Goal: Task Accomplishment & Management: Use online tool/utility

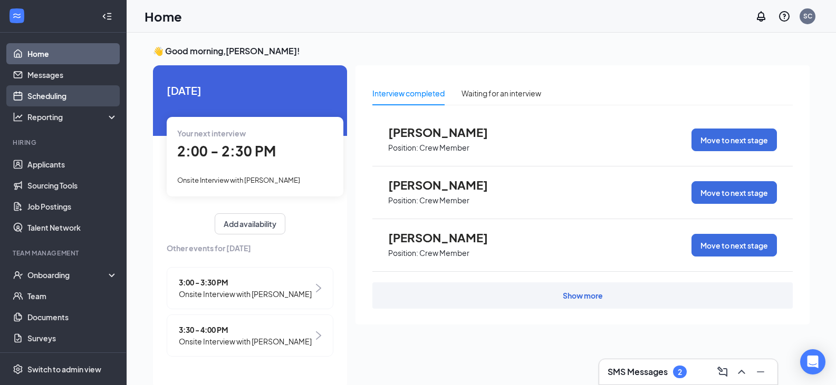
click at [46, 94] on link "Scheduling" at bounding box center [72, 95] width 90 height 21
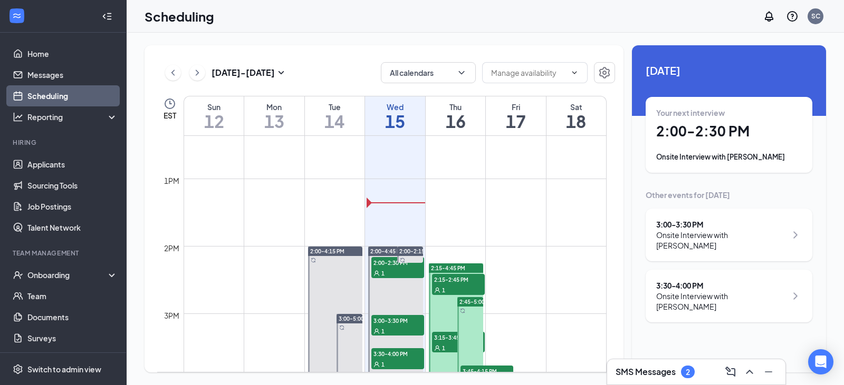
scroll to position [887, 0]
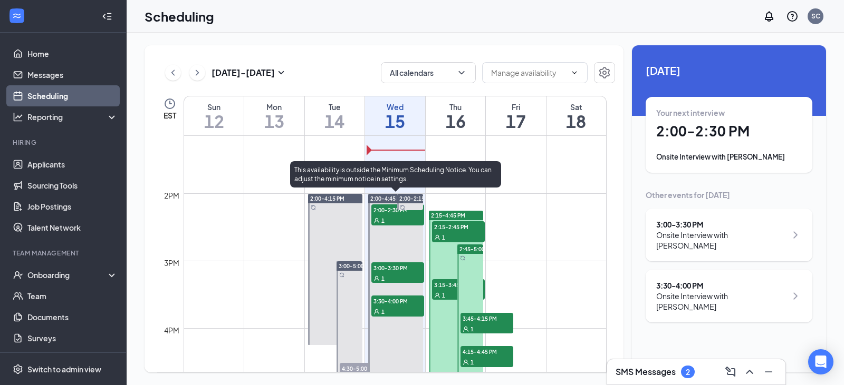
click at [380, 213] on span "2:00-2:30 PM" at bounding box center [397, 210] width 53 height 11
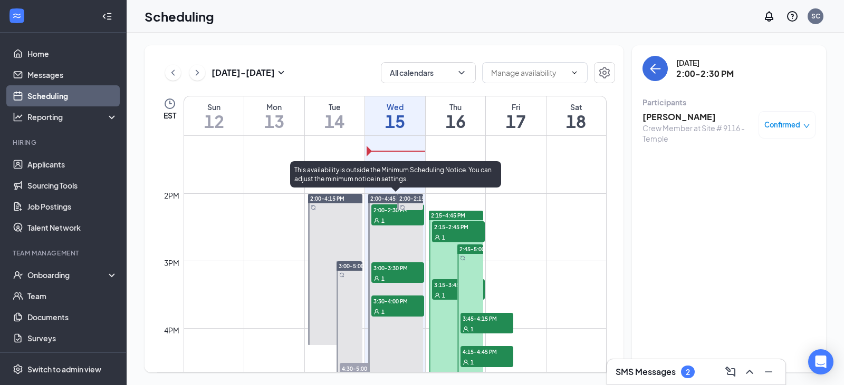
click at [389, 277] on div "1" at bounding box center [397, 278] width 53 height 11
click at [391, 311] on div "1" at bounding box center [397, 311] width 53 height 11
click at [377, 308] on div "1" at bounding box center [397, 311] width 53 height 11
click at [376, 308] on div "1" at bounding box center [397, 311] width 53 height 11
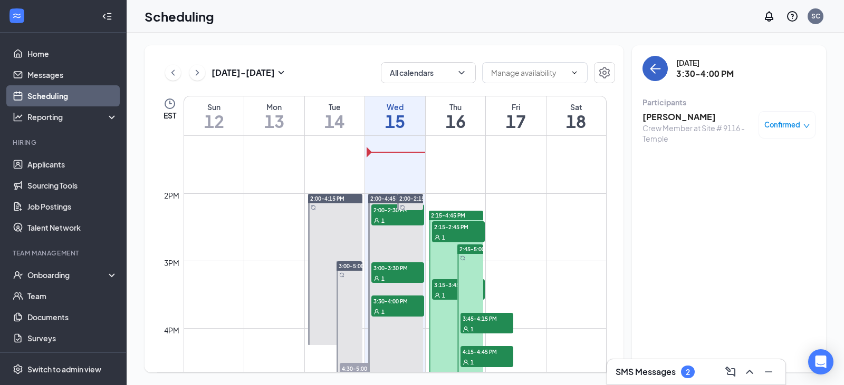
click at [660, 70] on icon "ArrowLeft" at bounding box center [655, 68] width 13 height 13
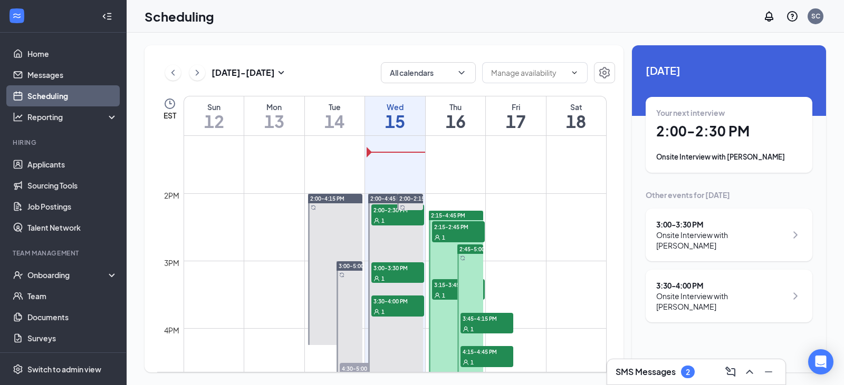
click at [445, 234] on span "1" at bounding box center [443, 237] width 3 height 7
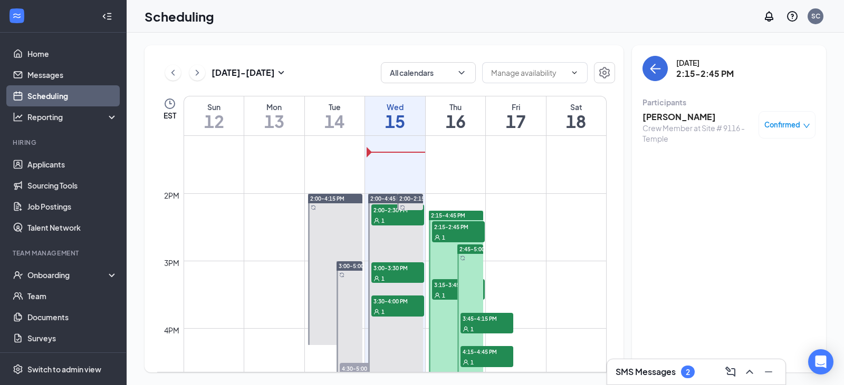
click at [438, 293] on icon "User" at bounding box center [437, 296] width 6 height 6
